Goal: Task Accomplishment & Management: Use online tool/utility

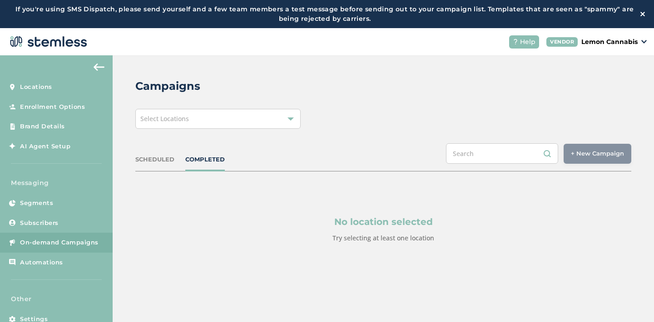
click at [222, 121] on div "Select Locations" at bounding box center [217, 119] width 165 height 20
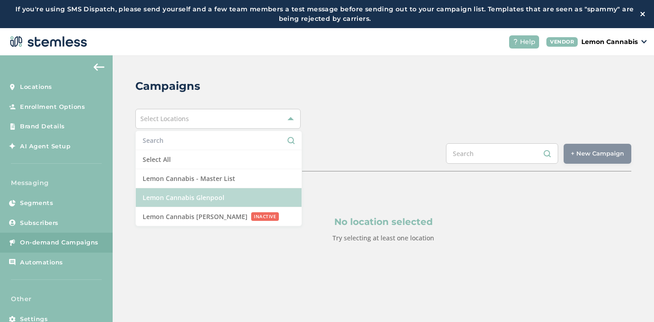
click at [201, 196] on li "Lemon Cannabis Glenpool" at bounding box center [219, 197] width 166 height 19
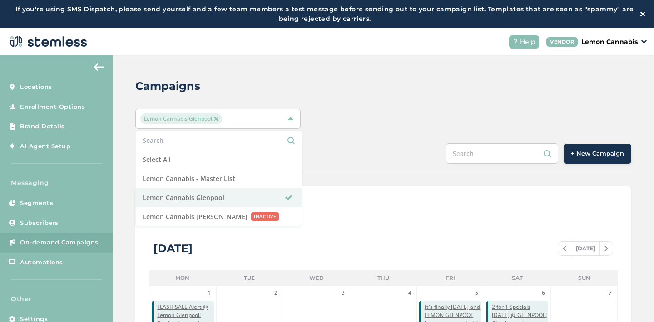
click at [609, 153] on span "+ New Campaign" at bounding box center [597, 153] width 53 height 9
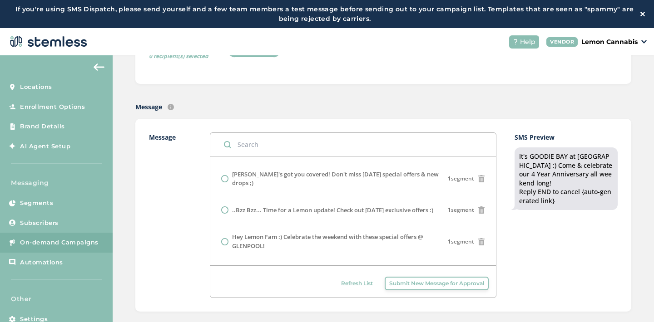
scroll to position [530, 0]
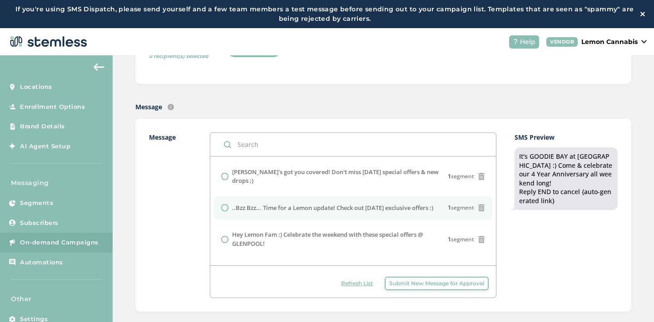
click at [348, 204] on label "..Bzz Bzz... Time for a Lemon update! Check out [DATE] exclusive offers :)" at bounding box center [332, 208] width 201 height 9
radio input "false"
radio input "true"
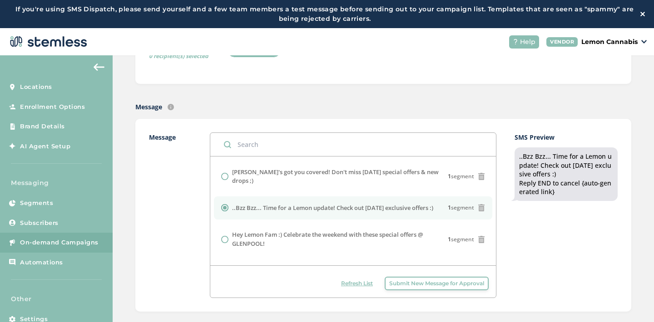
click at [516, 228] on div "SMS Preview ..Bzz Bzz... Time for a Lemon update! Check out [DATE] exclusive of…" at bounding box center [566, 216] width 103 height 166
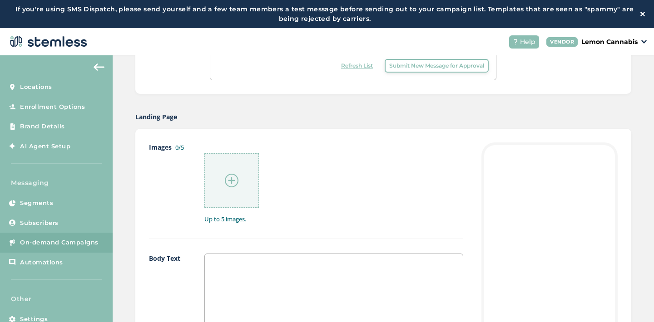
scroll to position [407, 0]
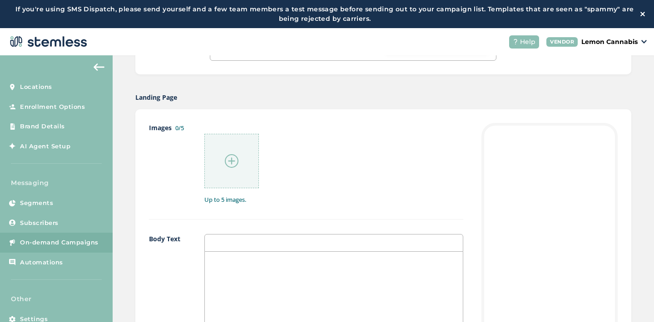
click at [226, 162] on img at bounding box center [232, 161] width 14 height 14
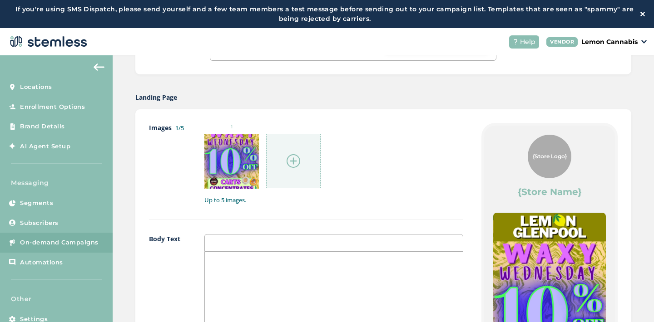
click at [295, 167] on img at bounding box center [294, 161] width 14 height 14
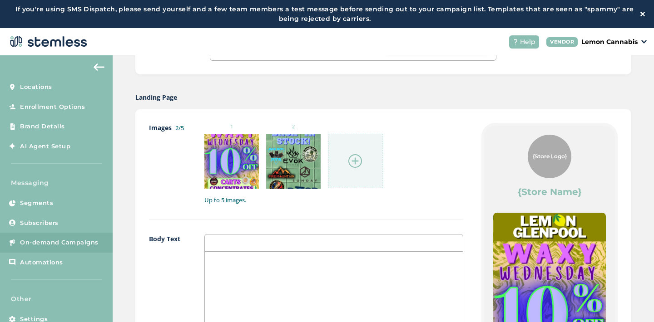
click at [348, 161] on img at bounding box center [355, 161] width 14 height 14
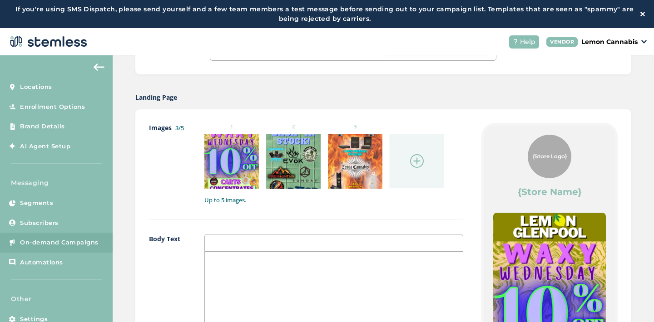
click at [412, 164] on img at bounding box center [417, 161] width 14 height 14
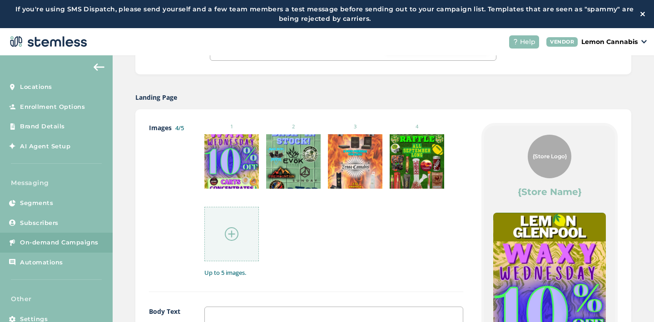
click at [332, 217] on ul "1 2 3 4" at bounding box center [333, 192] width 259 height 139
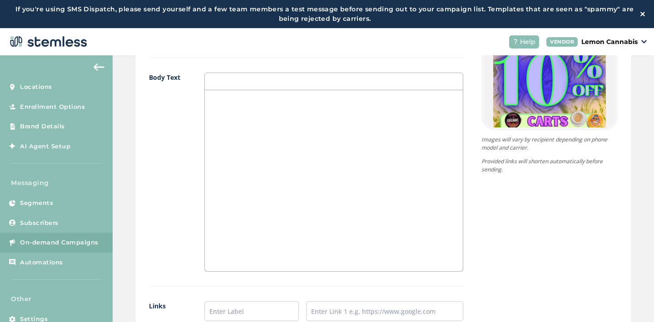
scroll to position [651, 0]
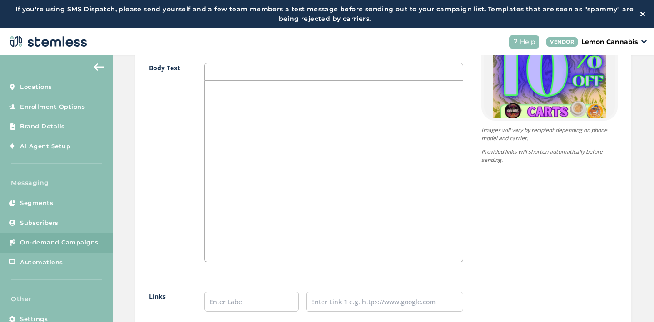
click at [244, 117] on div at bounding box center [334, 171] width 258 height 181
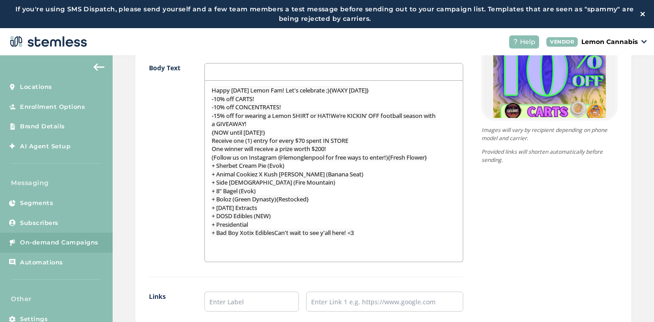
click at [322, 198] on p "+ Boloz (Green Dynasty){Restocked}" at bounding box center [334, 199] width 244 height 8
click at [366, 233] on p "+ Bad Boy Xotix EdiblesCan't wait to see y'all here! <3" at bounding box center [334, 233] width 244 height 8
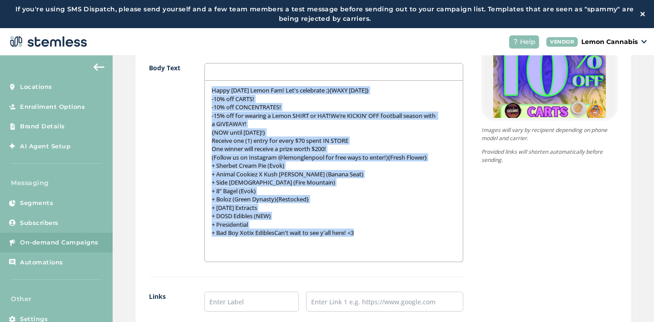
drag, startPoint x: 366, startPoint y: 233, endPoint x: 211, endPoint y: 93, distance: 208.7
click at [211, 93] on div "Happy [DATE] Lemon Fam! Let's celebrate ;){WAXY [DATE]} -10% off CARTS! -10% of…" at bounding box center [334, 171] width 258 height 181
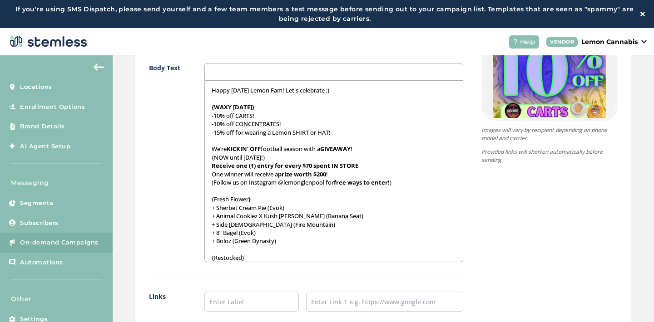
click at [247, 117] on p "-10% off CARTS!" at bounding box center [334, 116] width 244 height 8
click at [254, 123] on p "-10% off CONCENTRATES!" at bounding box center [334, 124] width 244 height 8
click at [302, 132] on p "-15% off for wearing a Lemon SHIRT or HAT!" at bounding box center [334, 133] width 244 height 8
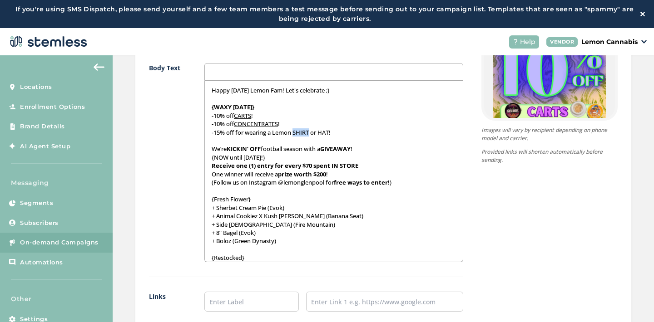
click at [302, 132] on p "-15% off for wearing a Lemon SHIRT or HAT!" at bounding box center [334, 133] width 244 height 8
click at [324, 133] on p "-15% off for wearing a Lemon SHIRT or HAT!" at bounding box center [334, 133] width 244 height 8
click at [286, 133] on p "-15% off for wearing a Lemon SHIRT or HAT !" at bounding box center [334, 133] width 244 height 8
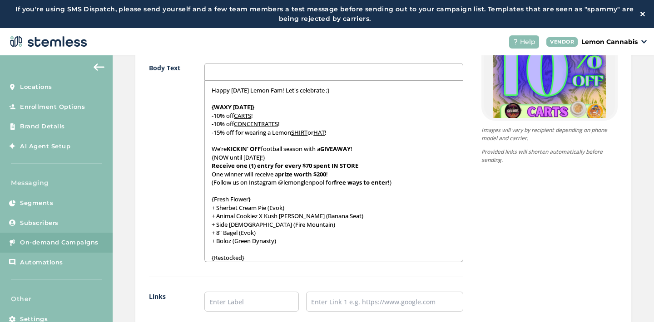
click at [289, 133] on p "-15% off for wearing a Lemon SHIRT or HAT !" at bounding box center [334, 133] width 244 height 8
click at [302, 132] on u "SHIRT" at bounding box center [299, 133] width 16 height 8
click at [340, 140] on p at bounding box center [334, 141] width 244 height 8
click at [338, 127] on p "-10% off CONCENTRATES !" at bounding box center [334, 124] width 244 height 8
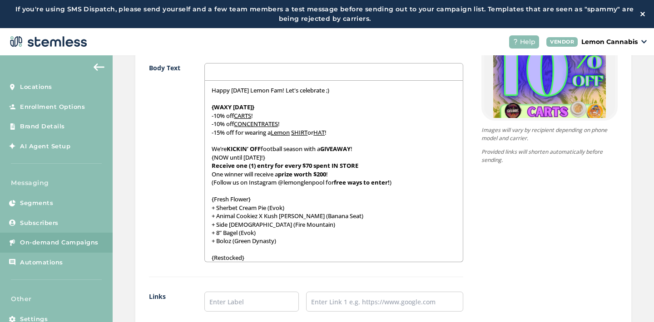
drag, startPoint x: 245, startPoint y: 159, endPoint x: 291, endPoint y: 160, distance: 45.9
click at [291, 160] on p "{NOW until [DATE]!}" at bounding box center [334, 158] width 244 height 8
drag, startPoint x: 280, startPoint y: 184, endPoint x: 327, endPoint y: 187, distance: 46.4
click at [327, 187] on div "Happy [DATE] Lemon Fam! Let's celebrate ;) {WAXY [DATE]} -10% off CARTS ! -10% …" at bounding box center [334, 171] width 258 height 181
click at [329, 193] on p at bounding box center [334, 191] width 244 height 8
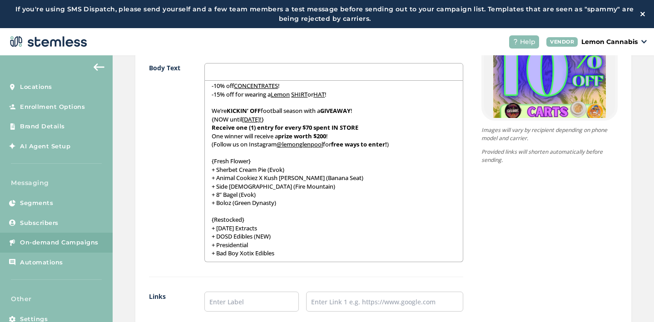
scroll to position [56, 0]
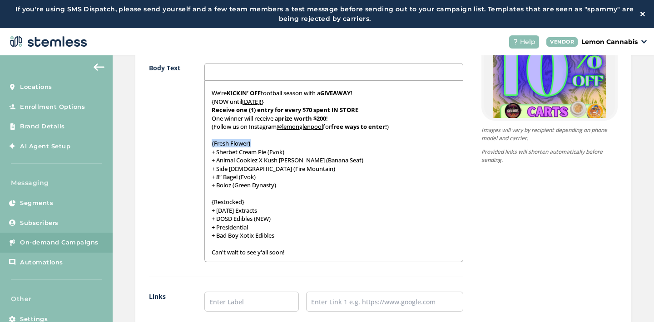
drag, startPoint x: 255, startPoint y: 144, endPoint x: 211, endPoint y: 145, distance: 44.1
click at [210, 145] on div "Happy [DATE] Lemon Fam! Let's celebrate ;) {WAXY [DATE]} -10% off CARTS ! -10% …" at bounding box center [334, 171] width 258 height 181
drag, startPoint x: 249, startPoint y: 206, endPoint x: 211, endPoint y: 205, distance: 38.2
click at [211, 205] on div "Happy [DATE] Lemon Fam! Let's celebrate ;) {WAXY [DATE]} -10% off CARTS ! -10% …" at bounding box center [334, 171] width 258 height 181
click at [283, 236] on p "+ Bad Boy Xotix Edibles" at bounding box center [334, 236] width 244 height 8
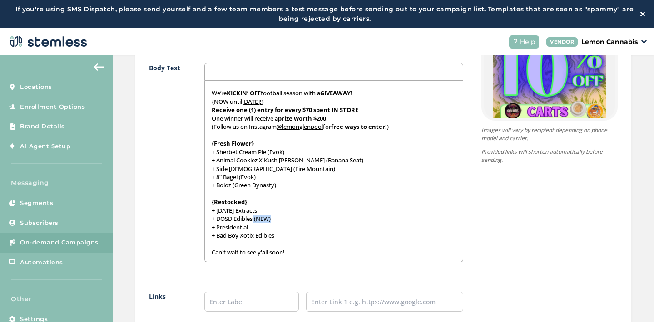
drag, startPoint x: 272, startPoint y: 216, endPoint x: 255, endPoint y: 218, distance: 16.9
click at [255, 218] on p "+ DOSD Edibles (NEW)" at bounding box center [334, 219] width 244 height 8
click at [289, 189] on p "+ Boloz (Green Dynasty)" at bounding box center [334, 185] width 244 height 8
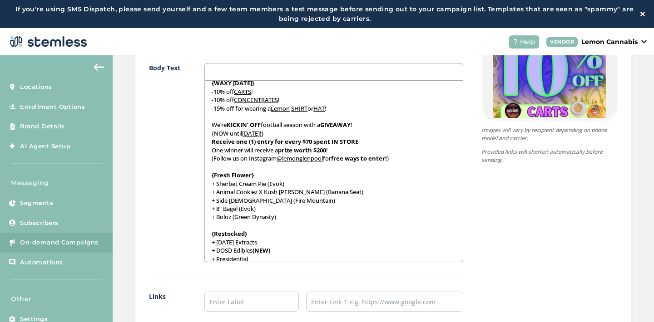
scroll to position [0, 0]
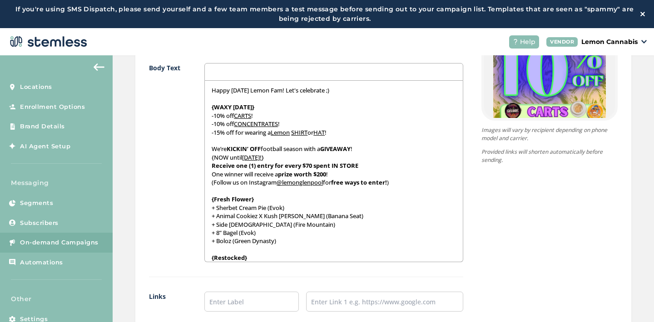
click at [360, 166] on p "Receive one (1) entry for every $70 spent IN STORE" at bounding box center [334, 166] width 244 height 8
drag, startPoint x: 212, startPoint y: 175, endPoint x: 243, endPoint y: 173, distance: 31.5
click at [243, 173] on p "One winner will receive a prize worth $200 !" at bounding box center [334, 174] width 244 height 8
click at [338, 172] on p "One winner will receive a prize worth $200 !" at bounding box center [334, 174] width 244 height 8
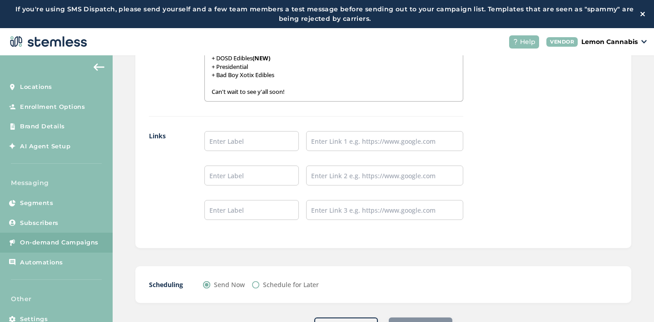
scroll to position [818, 0]
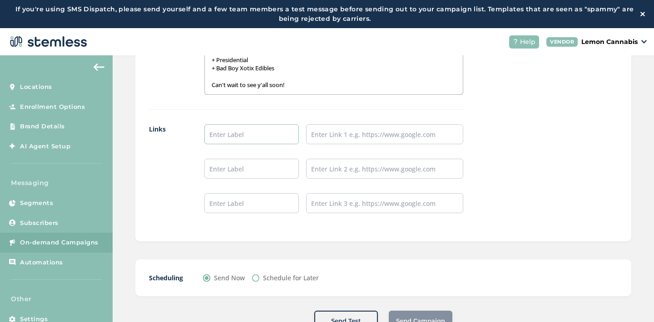
click at [272, 137] on input "text" at bounding box center [251, 134] width 94 height 20
type input "Place an Order!"
click at [261, 167] on input "text" at bounding box center [251, 169] width 94 height 20
type input "Leave a Review!"
click at [258, 205] on input "text" at bounding box center [251, 203] width 94 height 20
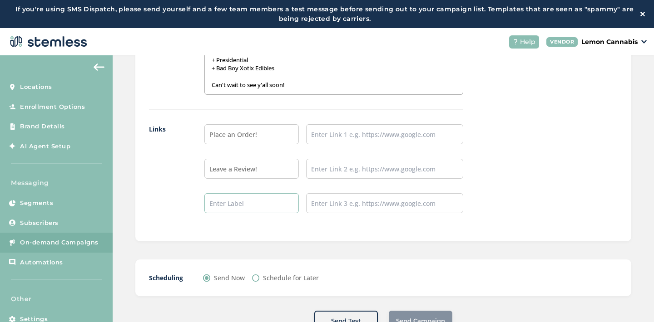
type input "Follow our IG!"
click at [325, 134] on input "text" at bounding box center [384, 134] width 157 height 20
type input "[URL][DOMAIN_NAME]"
click at [367, 172] on input "text" at bounding box center [384, 169] width 157 height 20
type input "[URL][DOMAIN_NAME]"
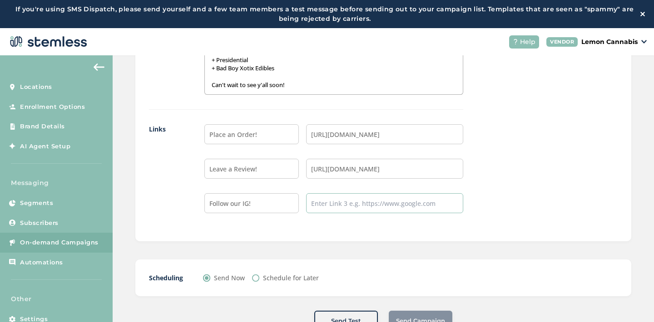
click at [390, 202] on input "text" at bounding box center [384, 203] width 157 height 20
type input "[URL][DOMAIN_NAME]"
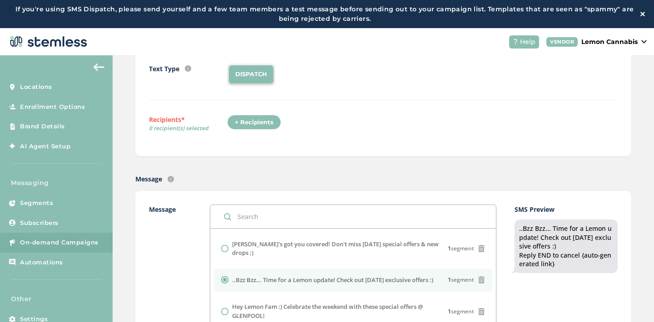
scroll to position [0, 0]
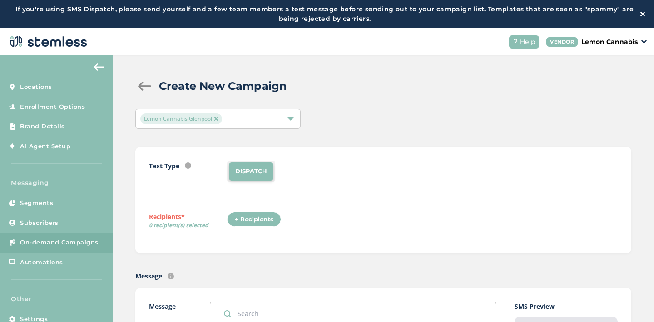
click at [256, 214] on div "+ Recipients" at bounding box center [254, 219] width 54 height 15
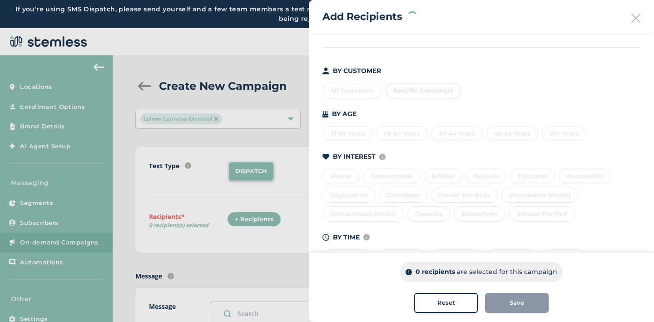
scroll to position [102, 0]
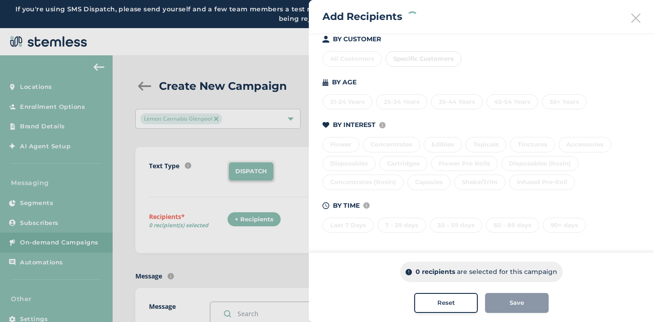
click at [343, 226] on div "Last 7 Days 7 - 29 days 30 - 59 days 60 - 89 days 90+ days" at bounding box center [481, 223] width 318 height 19
click at [345, 223] on div "Last 7 Days" at bounding box center [347, 225] width 51 height 15
click at [391, 223] on div "7 - 29 days" at bounding box center [401, 225] width 49 height 15
click at [438, 225] on div "30 - 59 days" at bounding box center [456, 225] width 53 height 15
click at [501, 225] on div "60 - 89 days" at bounding box center [512, 225] width 53 height 15
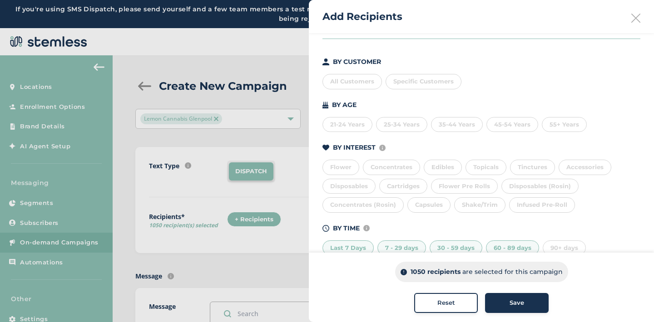
scroll to position [0, 0]
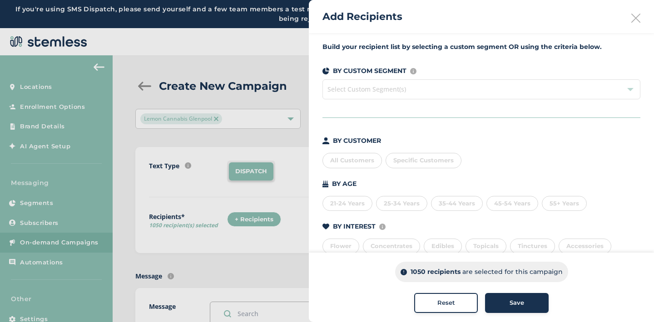
click at [406, 160] on span "Specific Customers" at bounding box center [423, 160] width 60 height 7
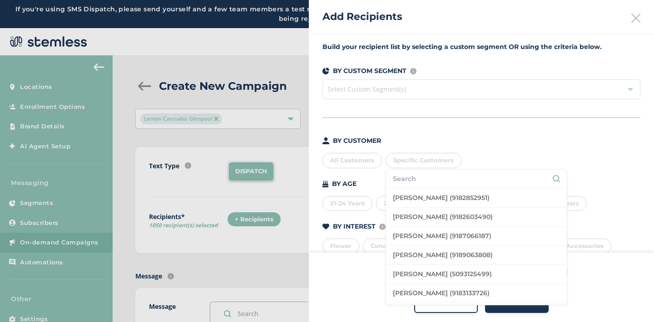
click at [409, 181] on input "text" at bounding box center [476, 179] width 167 height 10
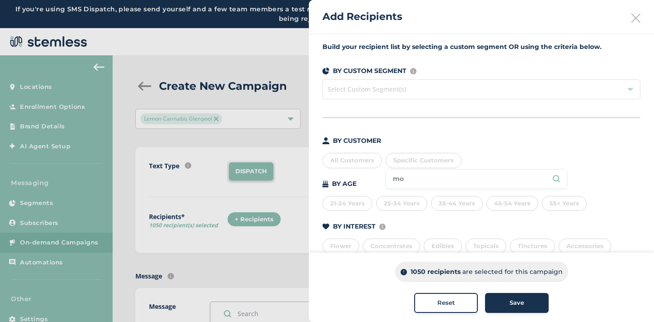
type input "m"
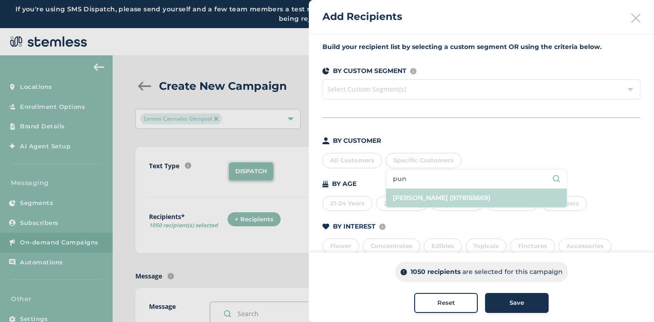
click at [417, 199] on li "[PERSON_NAME] (9178155669)" at bounding box center [476, 198] width 181 height 19
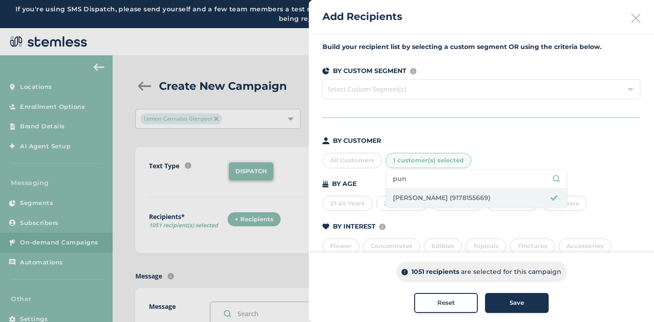
click at [413, 180] on input "pun" at bounding box center [476, 179] width 167 height 10
type input "[PERSON_NAME]"
click at [417, 196] on li "[PERSON_NAME] (7186877808)" at bounding box center [476, 198] width 181 height 19
click at [419, 178] on input "[PERSON_NAME]" at bounding box center [476, 179] width 167 height 10
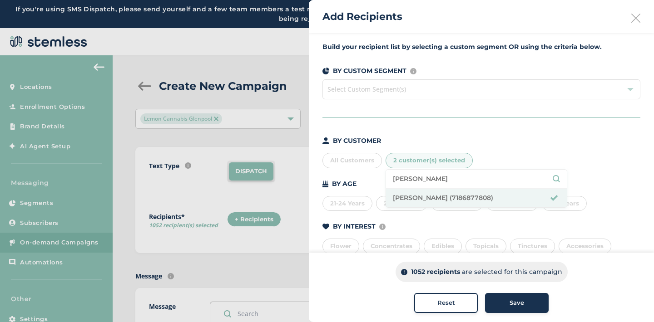
click at [419, 178] on input "[PERSON_NAME]" at bounding box center [476, 179] width 167 height 10
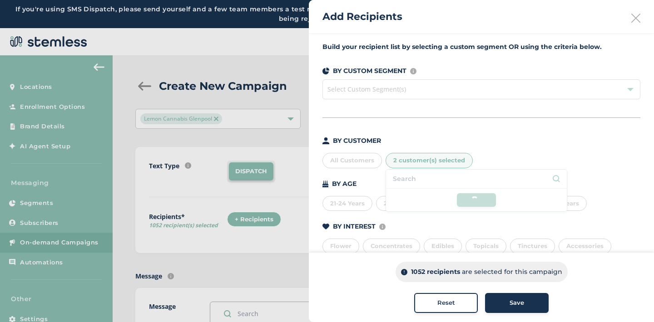
click at [417, 179] on li at bounding box center [476, 179] width 181 height 19
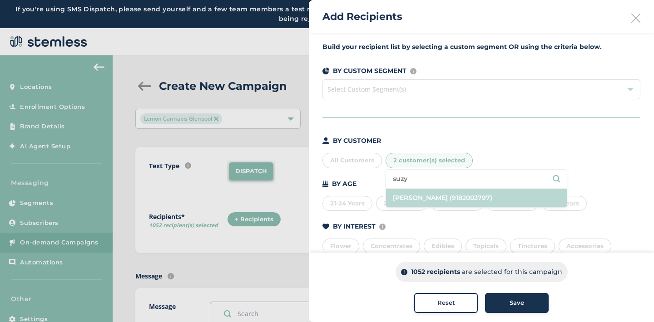
click at [415, 197] on li "[PERSON_NAME] (9182003797)" at bounding box center [476, 198] width 181 height 19
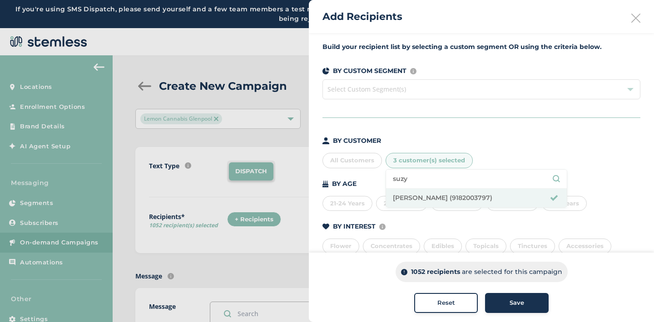
click at [412, 178] on input "suzy" at bounding box center [476, 179] width 167 height 10
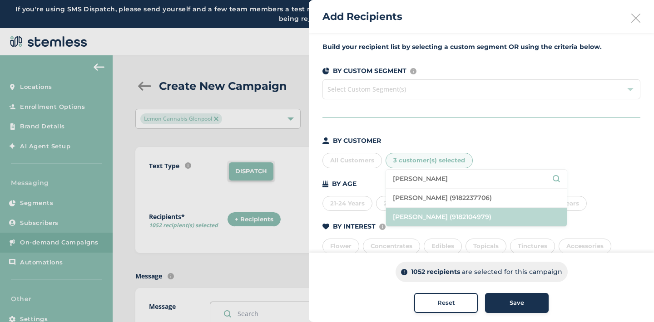
click at [431, 212] on li "[PERSON_NAME] (9182104979)" at bounding box center [476, 217] width 181 height 19
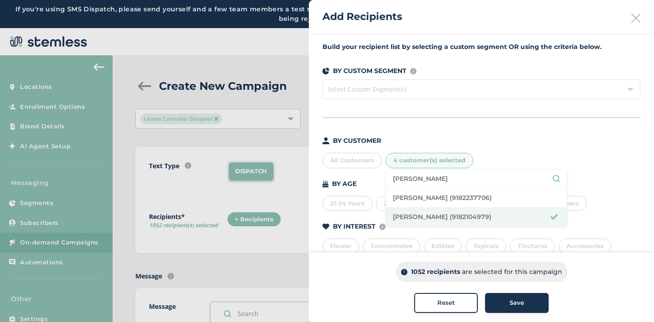
click at [422, 179] on input "[PERSON_NAME]" at bounding box center [476, 179] width 167 height 10
type input "[PERSON_NAME]"
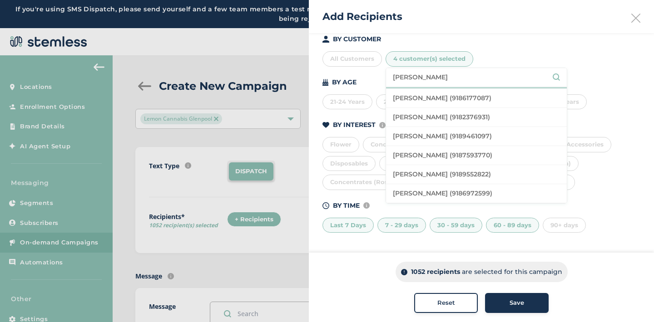
scroll to position [79, 0]
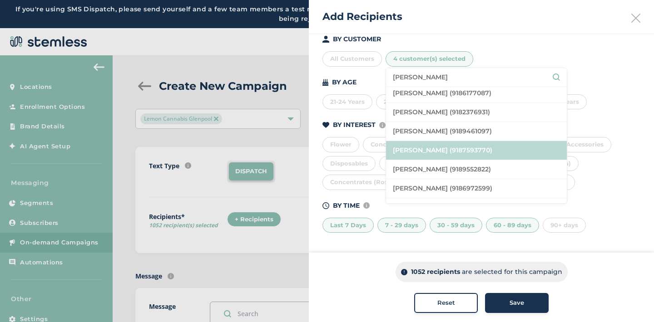
click at [441, 151] on li "[PERSON_NAME] (9187593770)" at bounding box center [476, 150] width 181 height 19
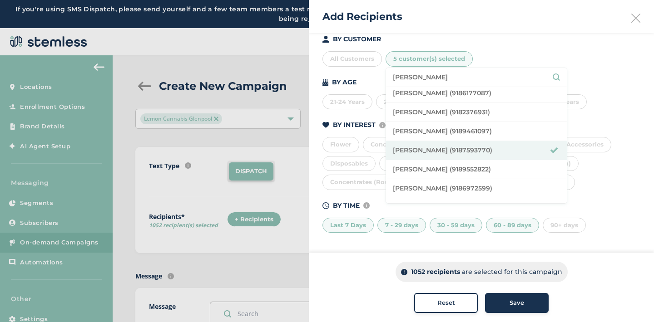
click at [422, 74] on input "[PERSON_NAME]" at bounding box center [476, 78] width 167 height 10
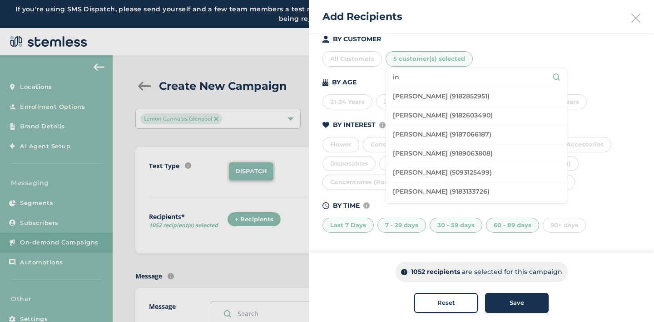
type input "i"
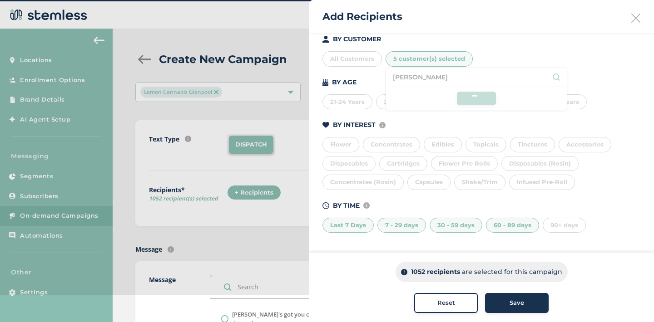
scroll to position [28, 0]
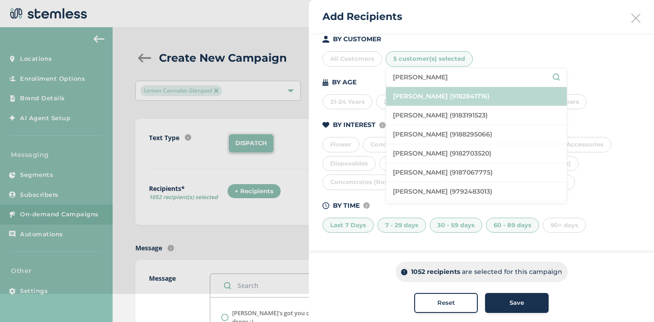
type input "[PERSON_NAME]"
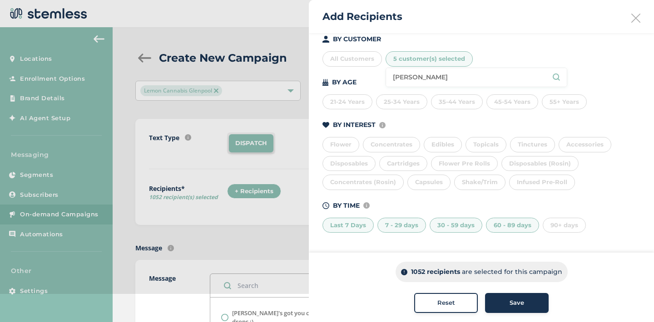
drag, startPoint x: 429, startPoint y: 79, endPoint x: 392, endPoint y: 78, distance: 37.7
click at [392, 78] on li "[PERSON_NAME]" at bounding box center [476, 77] width 181 height 19
type input "[PERSON_NAME]"
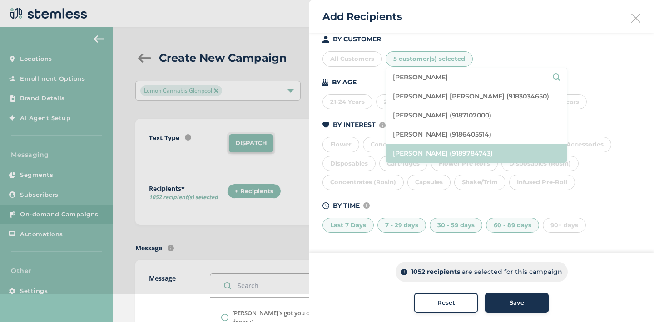
click at [460, 153] on li "[PERSON_NAME] (9189784743)" at bounding box center [476, 153] width 181 height 19
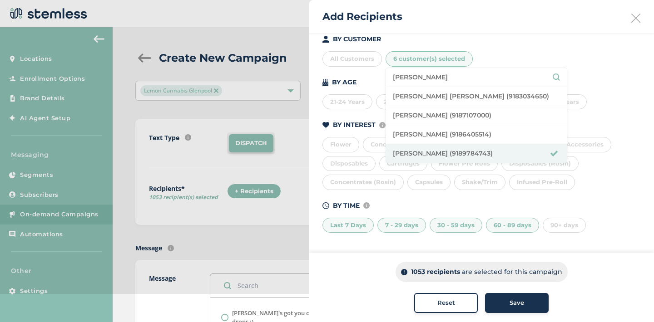
click at [469, 78] on input "[PERSON_NAME]" at bounding box center [476, 78] width 167 height 10
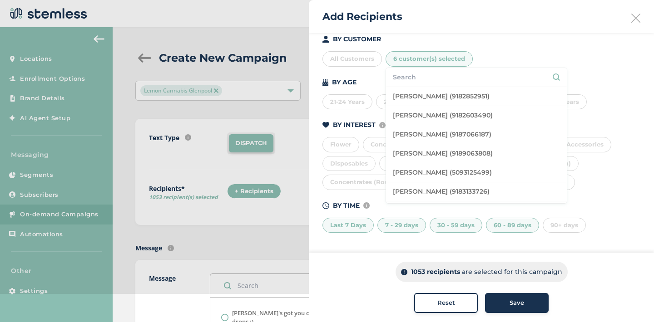
click at [504, 51] on div "All Customers 6 customer(s) selected [PERSON_NAME] (9182852951) [PERSON_NAME] (…" at bounding box center [481, 57] width 318 height 19
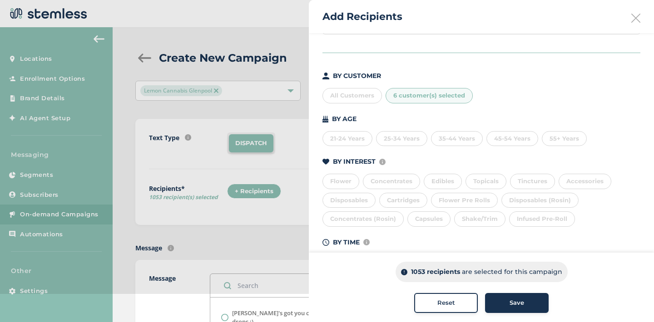
scroll to position [102, 0]
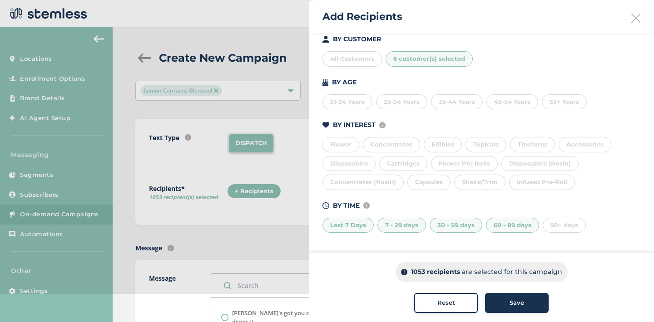
click at [498, 300] on div "Save" at bounding box center [516, 303] width 49 height 9
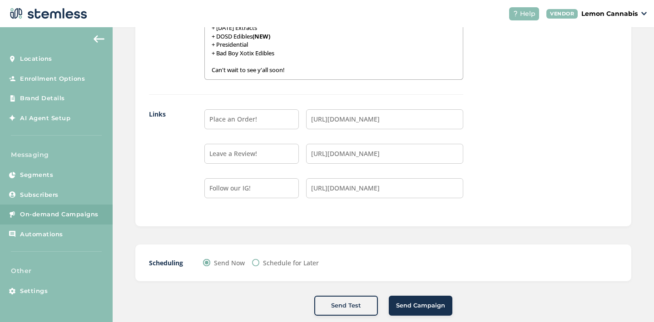
scroll to position [884, 0]
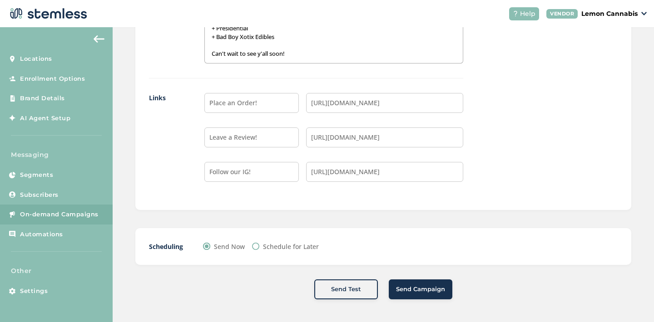
click at [256, 247] on input "Schedule for Later" at bounding box center [255, 246] width 7 height 7
radio input "true"
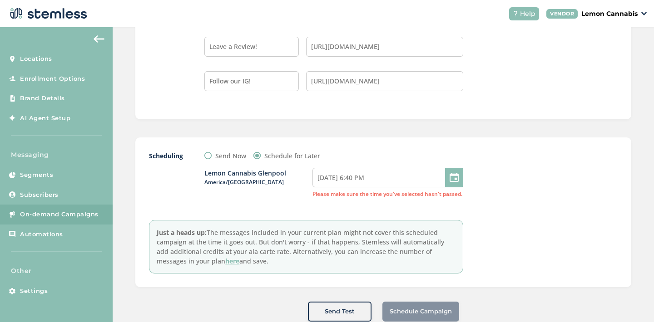
scroll to position [997, 0]
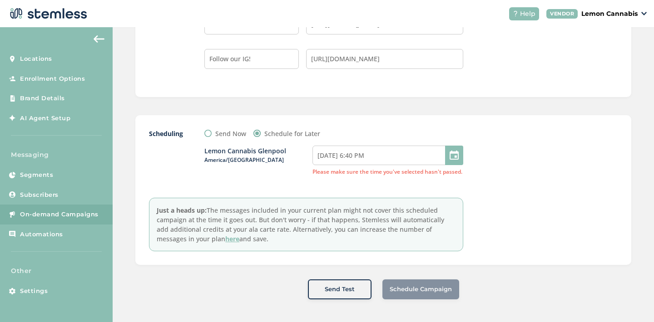
click at [451, 157] on div at bounding box center [454, 156] width 18 height 20
click at [416, 154] on input "[DATE] 6:40 PM" at bounding box center [387, 156] width 151 height 20
select select "18"
select select "40"
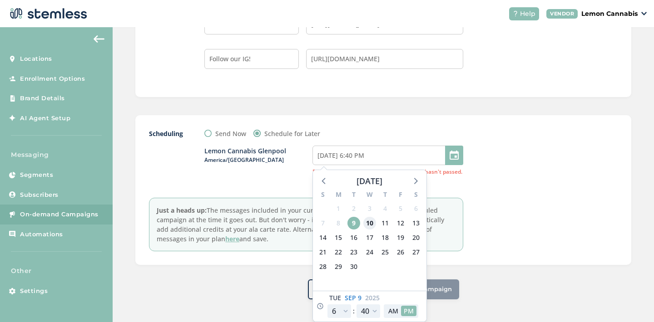
click at [372, 225] on span "10" at bounding box center [369, 223] width 13 height 13
type input "[DATE] 6:40 PM"
click at [346, 312] on select "12 1 2 3 4 5 6 7 8 9 10 11" at bounding box center [339, 312] width 24 height 14
select select "21"
type input "[DATE] 9:40 PM"
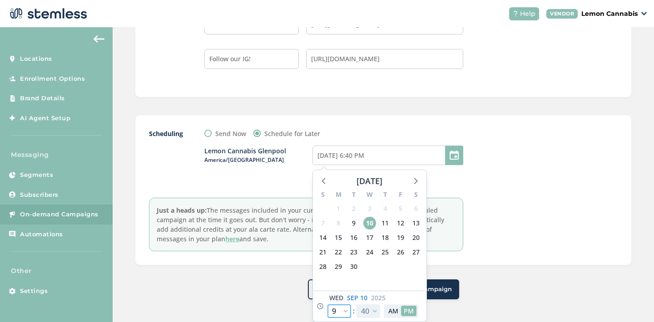
select select "21"
click at [375, 312] on select "00 05 10 15 20 25 30 35 40 45 50 55" at bounding box center [369, 312] width 24 height 14
select select "30"
type input "[DATE] 9:30 PM"
select select "30"
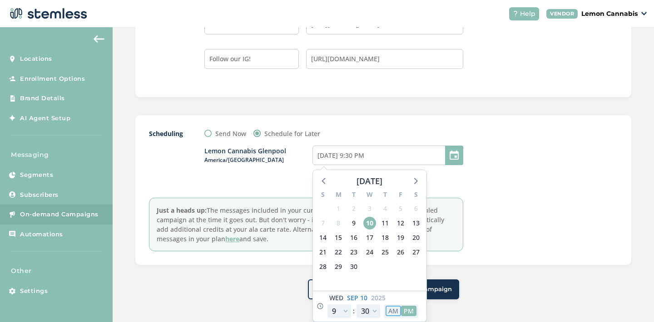
click at [393, 314] on button "AM" at bounding box center [393, 311] width 15 height 10
type input "[DATE] 9:30 AM"
select select "9"
click at [440, 258] on div "Scheduling Send Now Schedule for Later Lemon Cannabis [GEOGRAPHIC_DATA]/[GEOGRA…" at bounding box center [383, 190] width 496 height 150
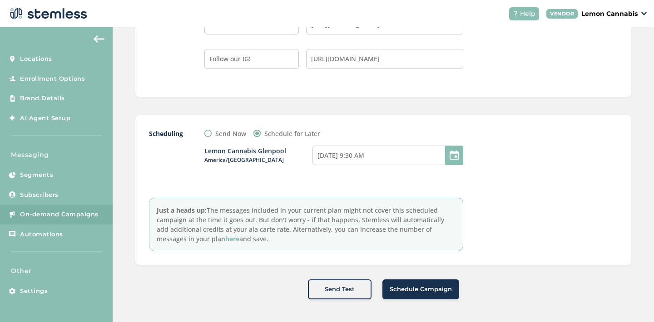
click at [413, 289] on span "Schedule Campaign" at bounding box center [421, 289] width 62 height 9
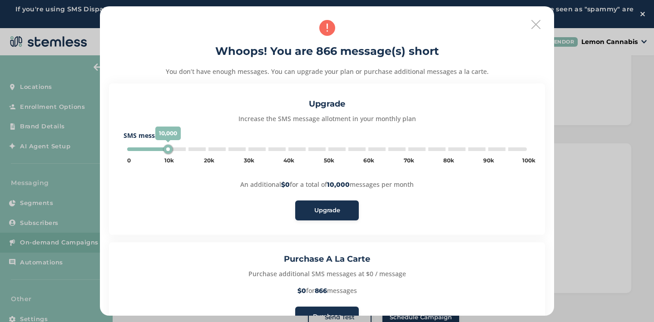
scroll to position [62, 0]
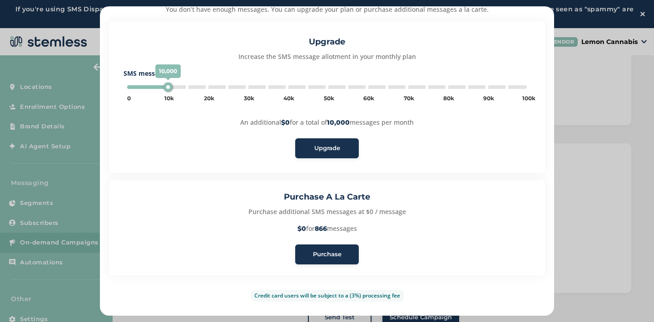
type input "5000"
click at [332, 253] on span "Purchase" at bounding box center [327, 254] width 29 height 9
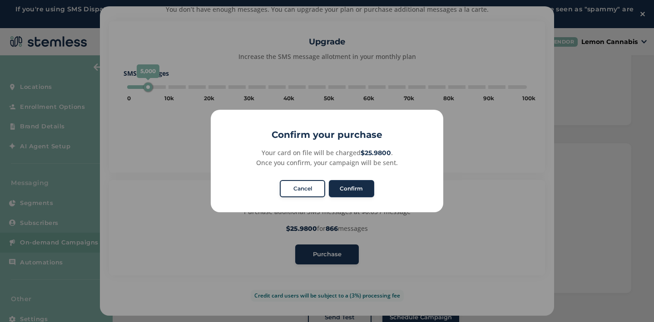
click at [347, 186] on button "Confirm" at bounding box center [351, 188] width 45 height 17
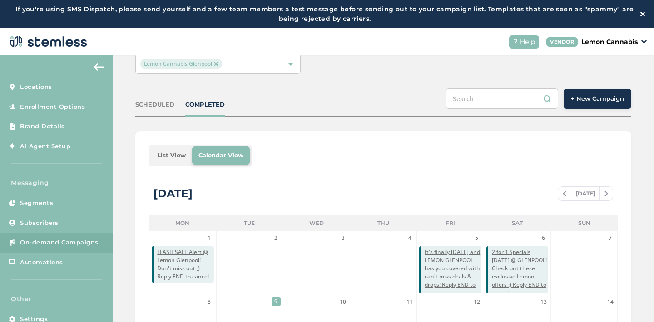
scroll to position [68, 0]
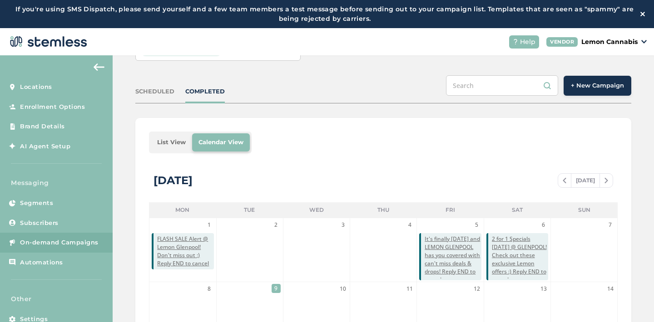
click at [163, 93] on div "SCHEDULED" at bounding box center [154, 91] width 39 height 9
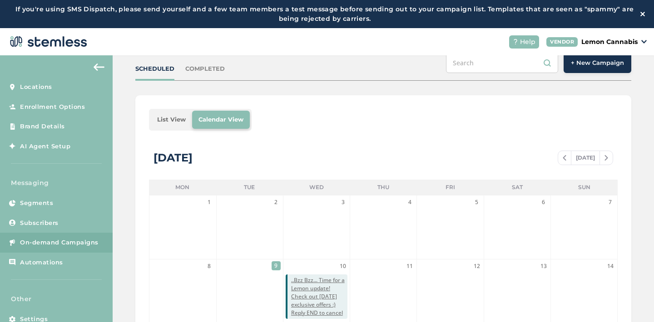
scroll to position [79, 0]
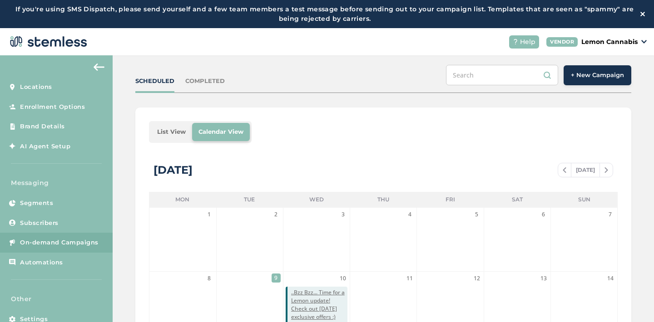
click at [215, 81] on div "COMPLETED" at bounding box center [205, 81] width 40 height 9
